Goal: Transaction & Acquisition: Download file/media

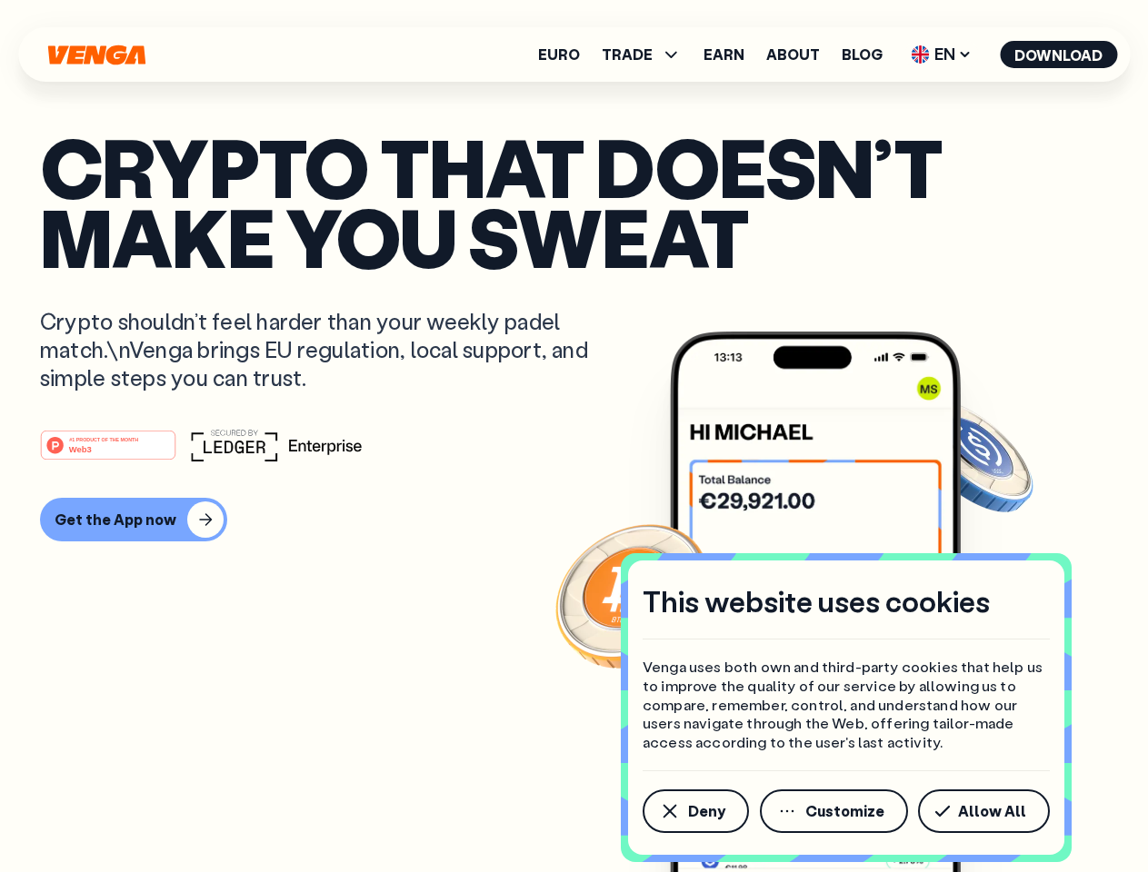
click at [573, 436] on div "#1 PRODUCT OF THE MONTH Web3" at bounding box center [574, 445] width 1068 height 33
click at [694, 811] on span "Deny" at bounding box center [706, 811] width 37 height 15
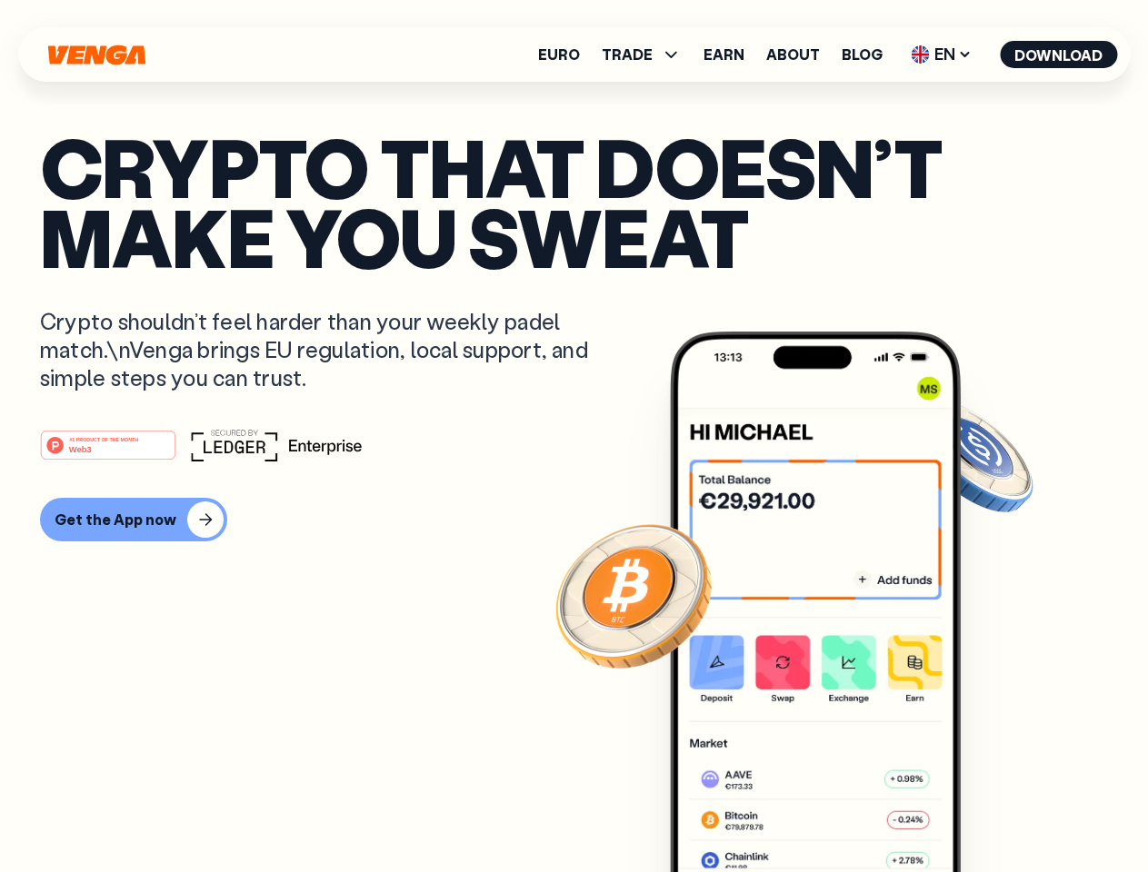
click at [835, 811] on img at bounding box center [815, 636] width 291 height 609
click at [987, 811] on article "Crypto that doesn’t make you sweat Crypto shouldn’t feel harder than your weekl…" at bounding box center [574, 472] width 1068 height 681
click at [647, 55] on span "TRADE" at bounding box center [627, 54] width 51 height 15
click at [941, 55] on span "EN" at bounding box center [941, 54] width 74 height 29
click at [1059, 55] on button "Download" at bounding box center [1058, 54] width 117 height 27
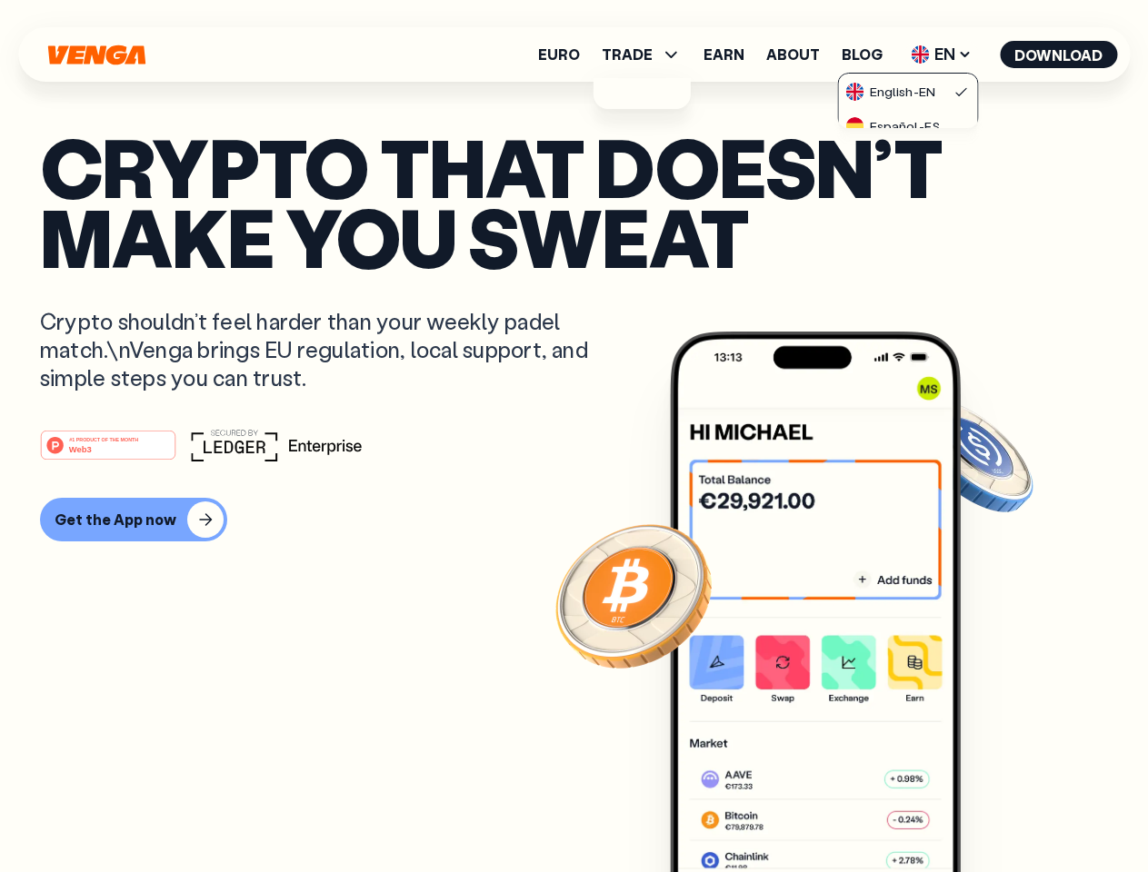
click at [573, 485] on div "#1 PRODUCT OF THE MONTH Web3 Get the App now" at bounding box center [574, 485] width 1068 height 113
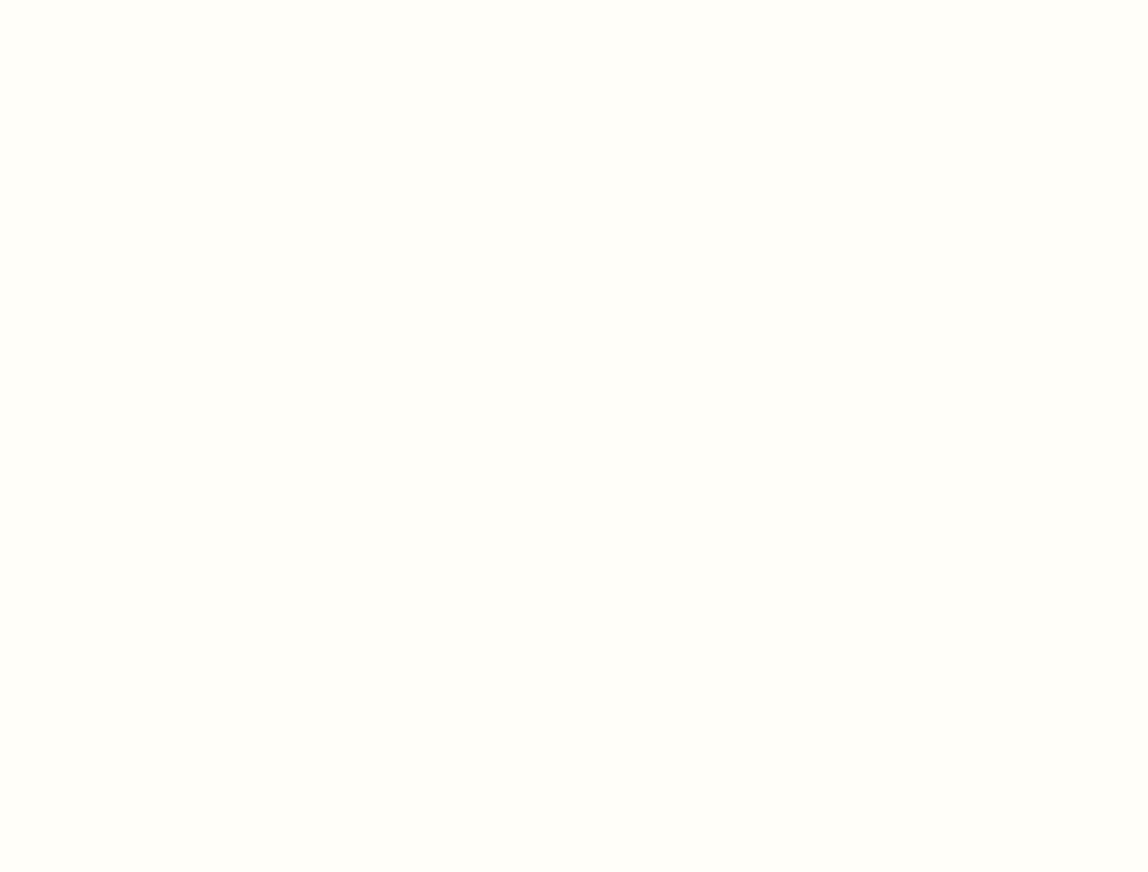
click at [131, 0] on html "This website uses cookies Venga uses both own and third-party cookies that help…" at bounding box center [574, 0] width 1148 height 0
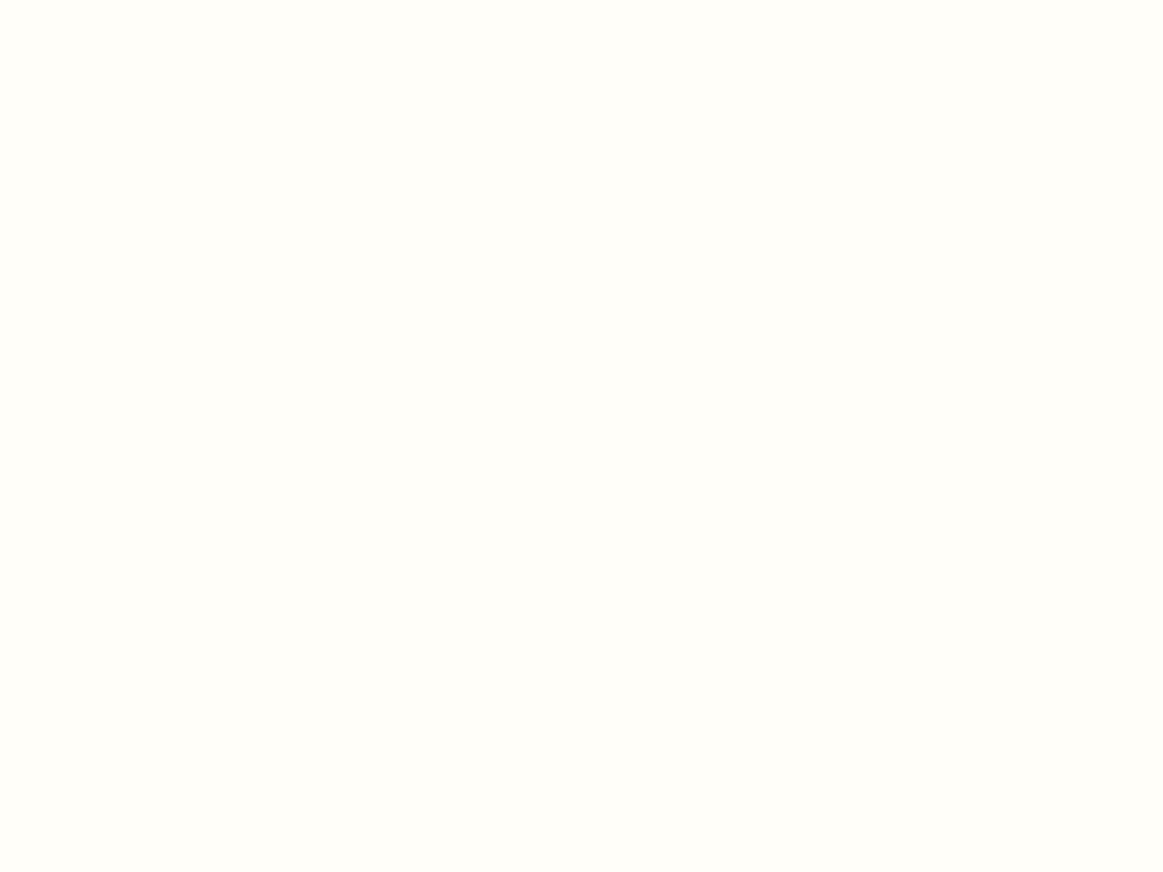
click at [111, 0] on html "This website uses cookies Venga uses both own and third-party cookies that help…" at bounding box center [581, 0] width 1163 height 0
